Goal: Information Seeking & Learning: Learn about a topic

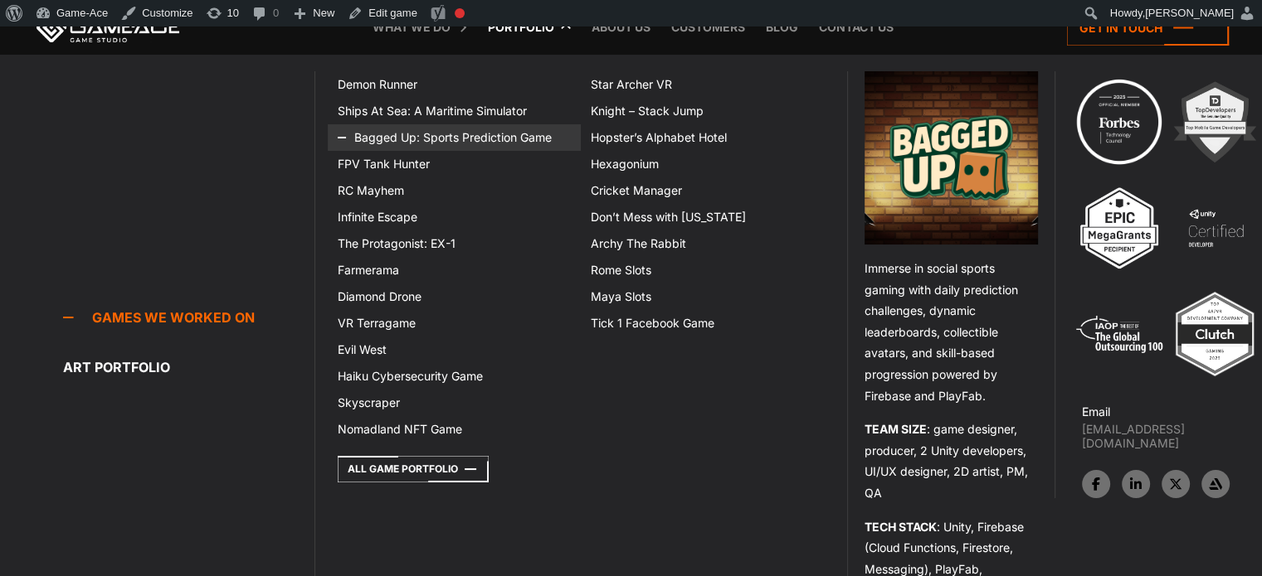
click at [401, 137] on link "Bagged Up: Sports Prediction Game" at bounding box center [454, 137] width 253 height 27
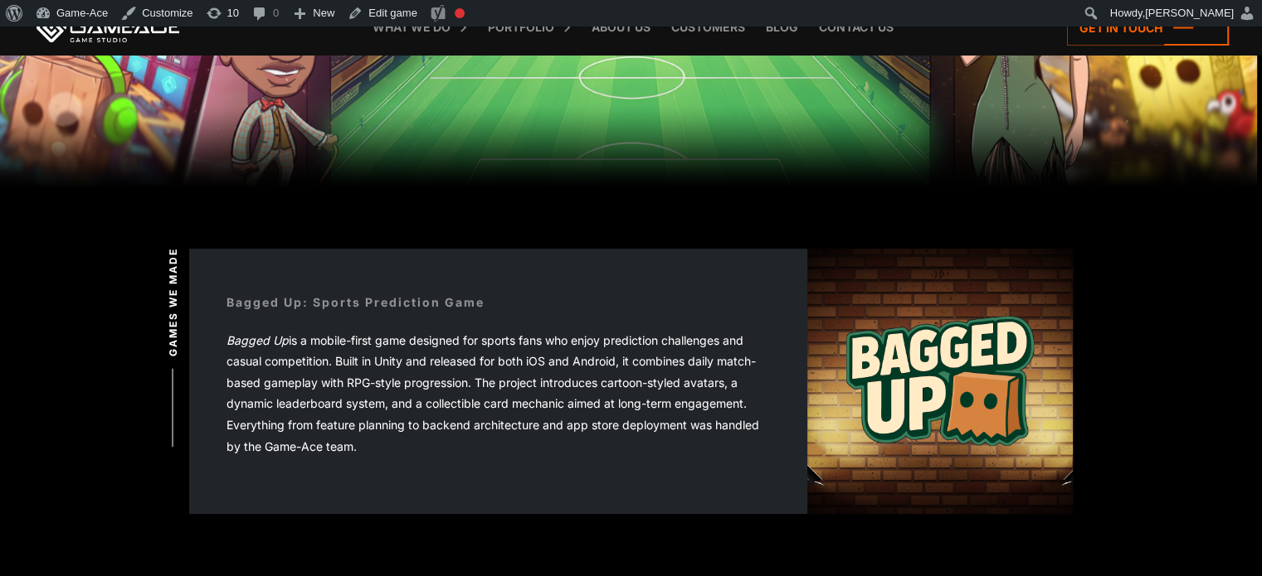
scroll to position [304, 0]
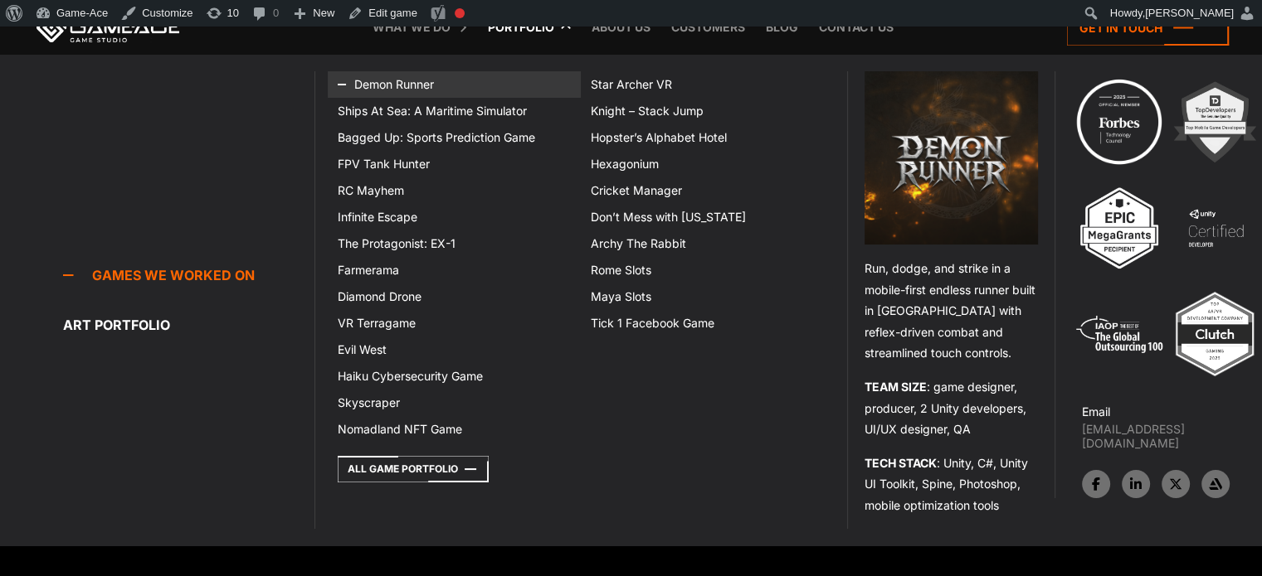
click at [398, 89] on link "Demon Runner" at bounding box center [454, 84] width 253 height 27
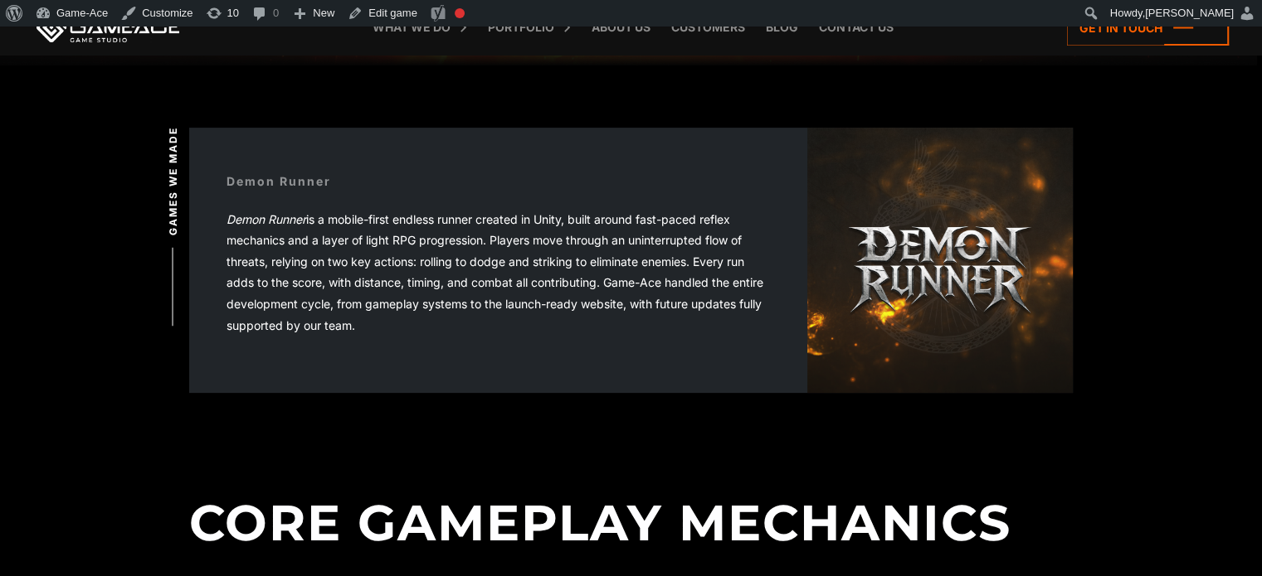
scroll to position [445, 0]
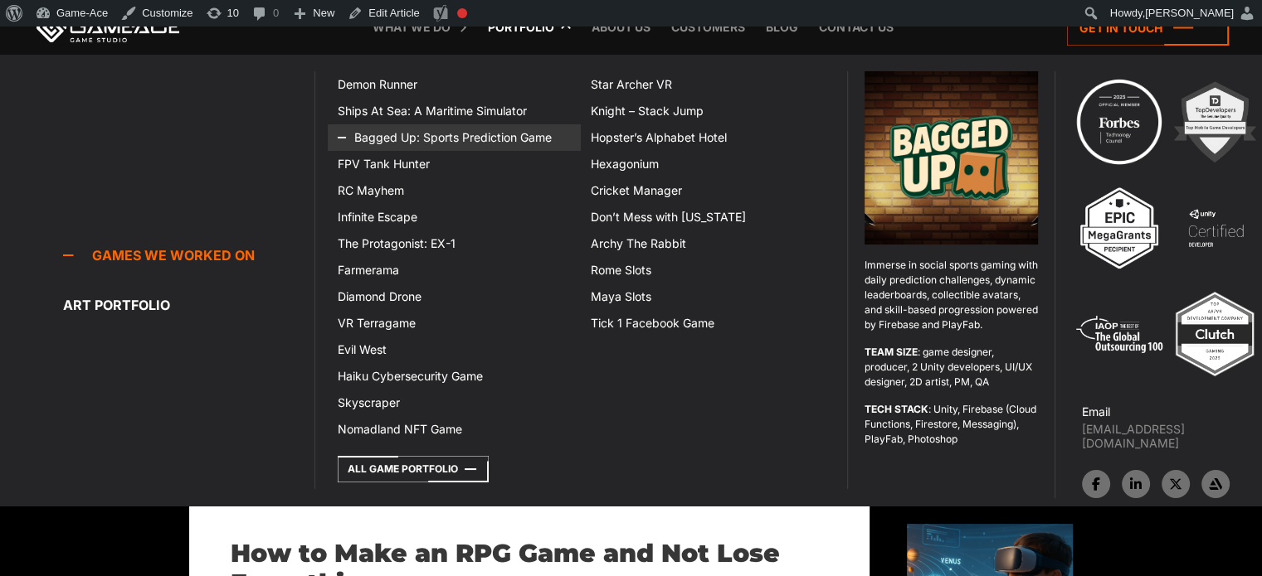
click at [484, 139] on link "Bagged Up: Sports Prediction Game" at bounding box center [454, 137] width 253 height 27
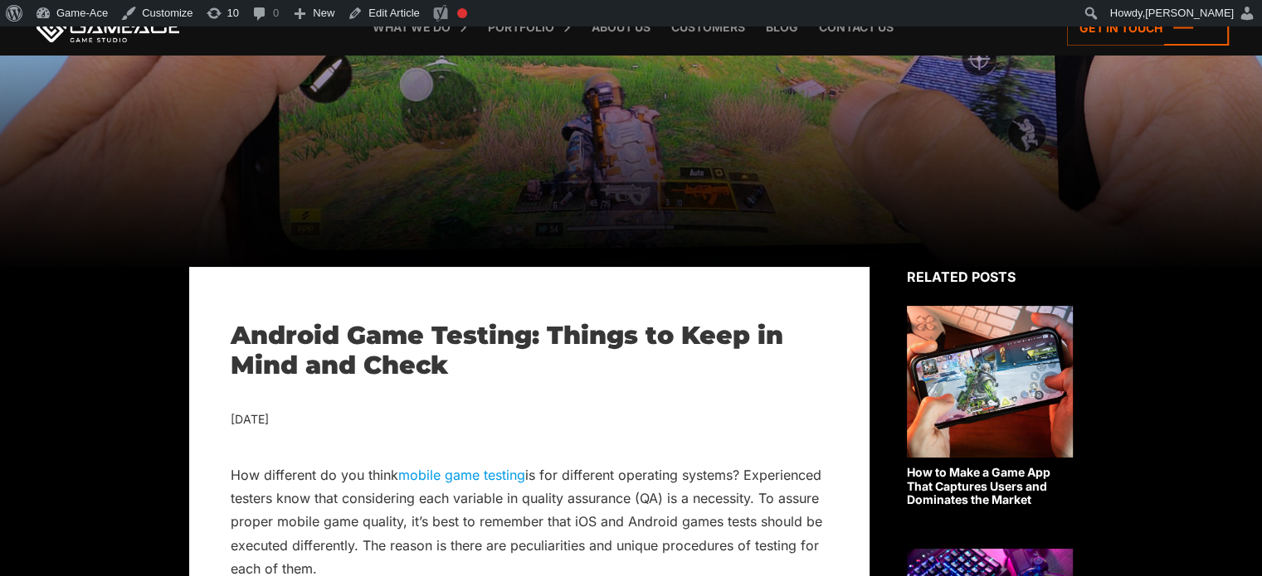
scroll to position [219, 0]
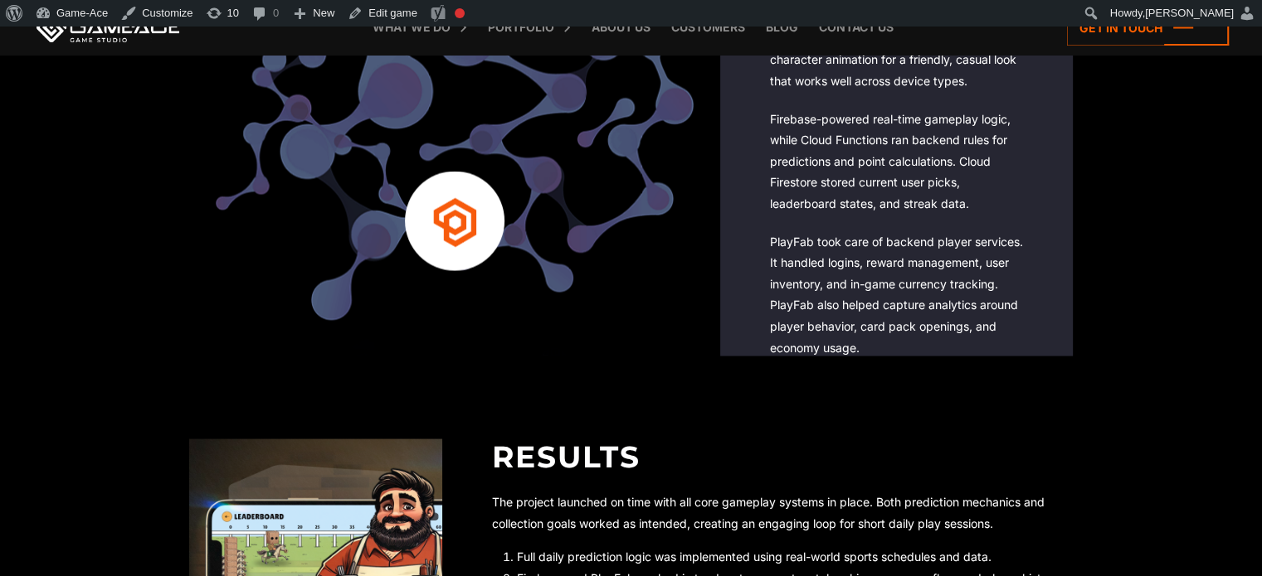
scroll to position [3152, 0]
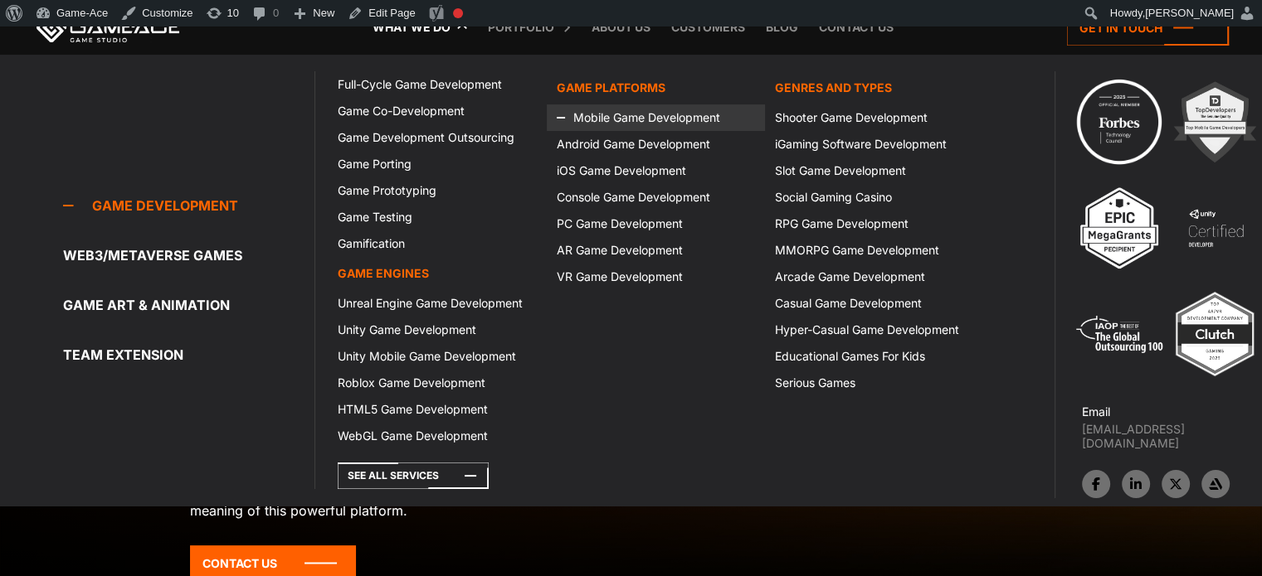
click at [610, 117] on link "Mobile Game Development" at bounding box center [656, 118] width 218 height 27
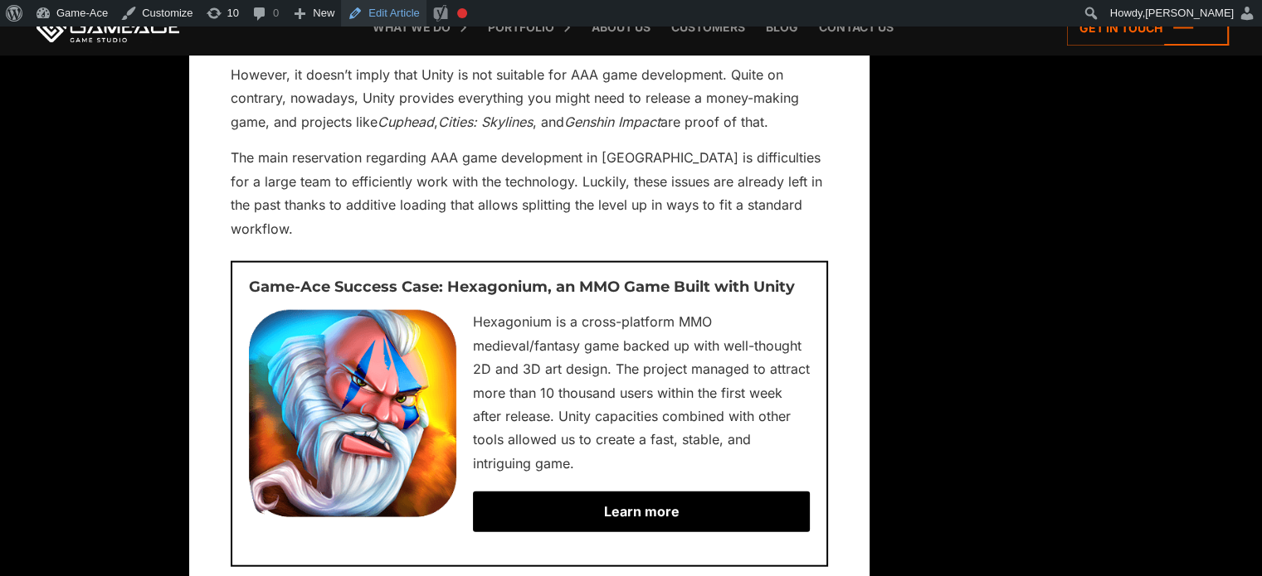
scroll to position [3875, 0]
